Goal: Task Accomplishment & Management: Manage account settings

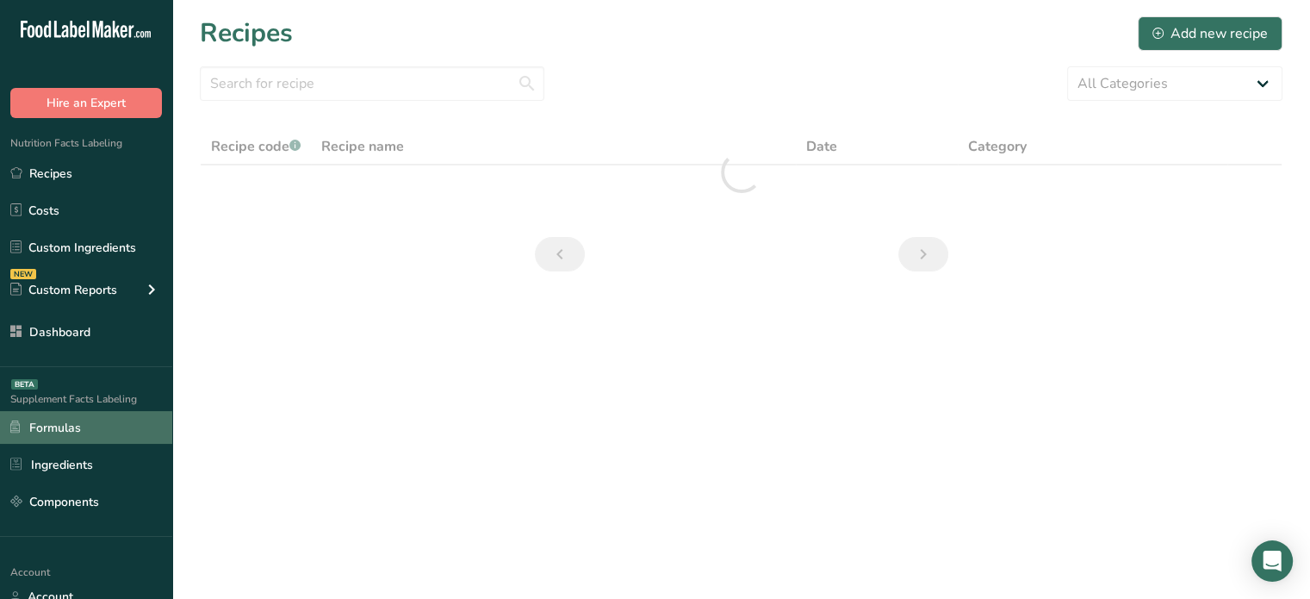
click at [59, 433] on link "Formulas" at bounding box center [86, 427] width 172 height 33
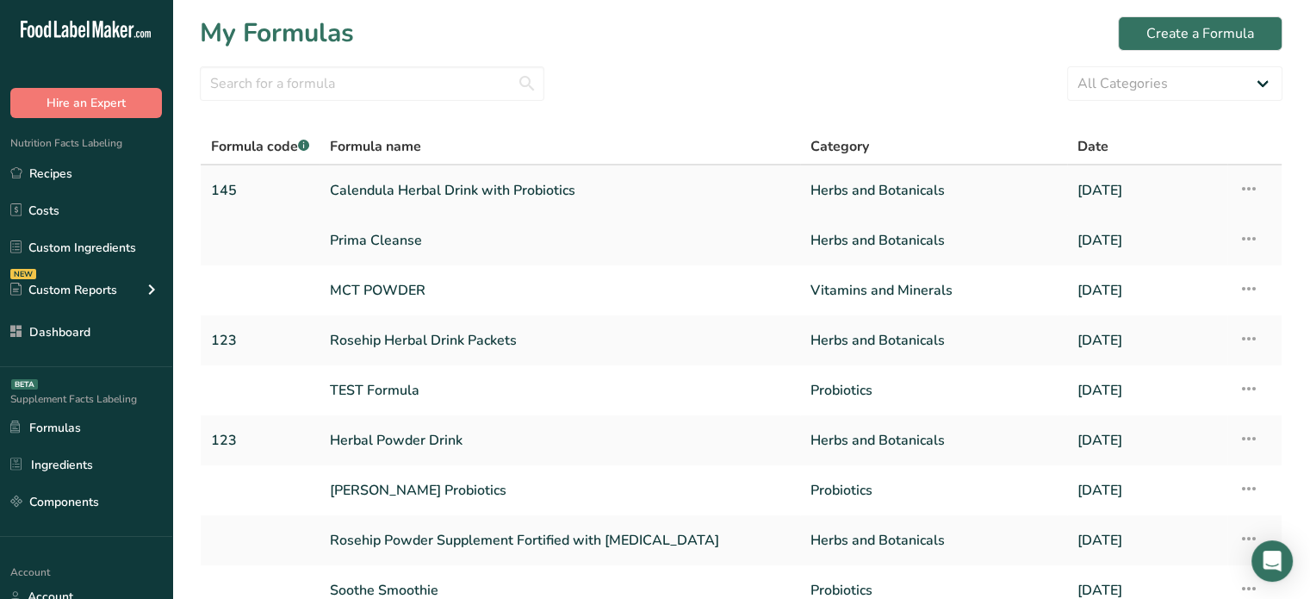
click at [1254, 189] on icon at bounding box center [1248, 188] width 21 height 31
click at [1287, 221] on section "My Formulas Create a Formula All Categories Vitamins and Minerals Herbs and Bot…" at bounding box center [741, 374] width 1138 height 749
click at [1246, 235] on icon at bounding box center [1248, 238] width 21 height 31
click at [1180, 306] on button "Delete Formula" at bounding box center [1155, 319] width 207 height 42
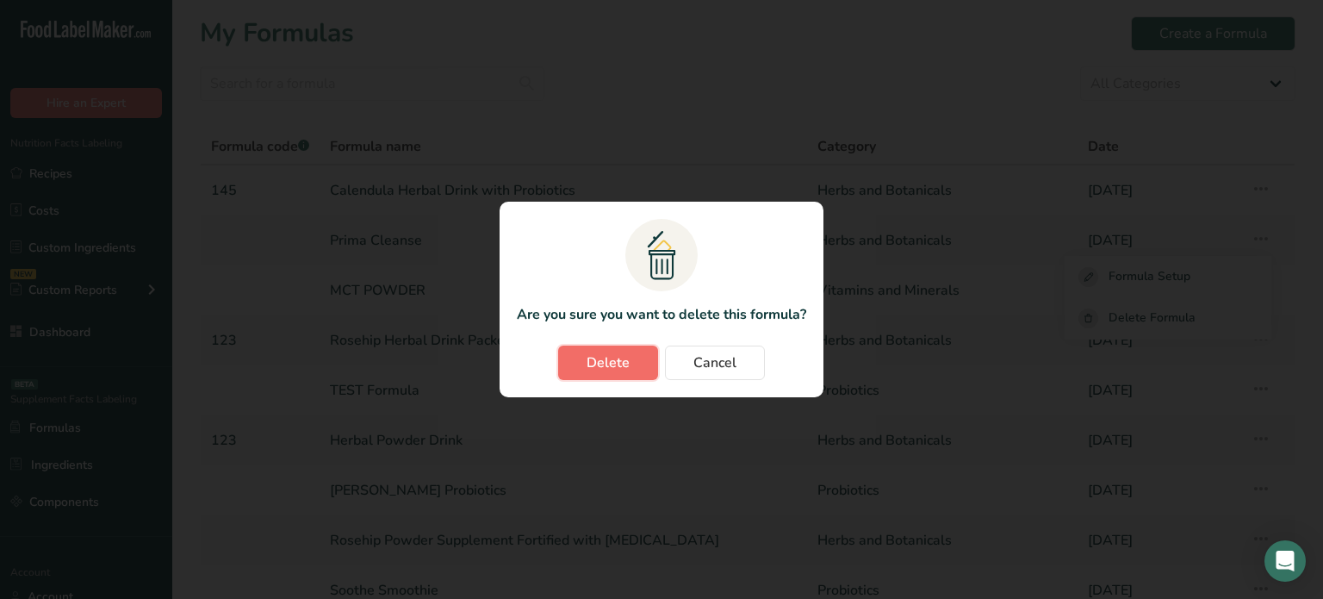
click at [641, 364] on button "Delete" at bounding box center [608, 362] width 100 height 34
